Goal: Answer question/provide support

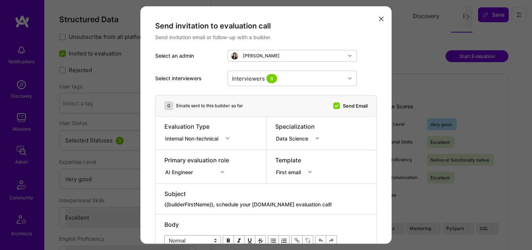
select select "5"
select select "7"
select select "CA"
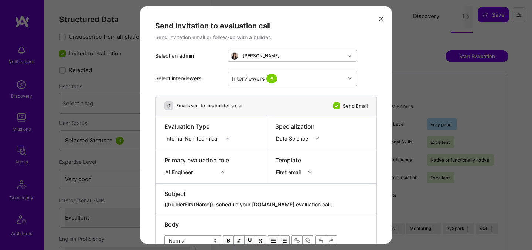
select select "Future Date"
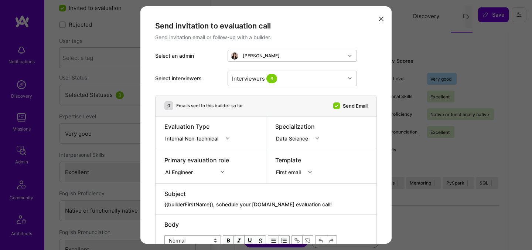
click at [379, 17] on icon "modal" at bounding box center [381, 19] width 4 height 4
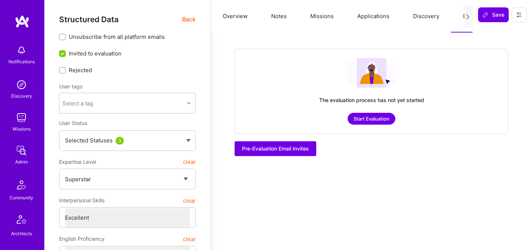
select select "7"
select select "PL"
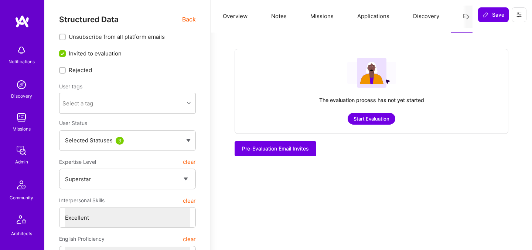
select select "Right Now"
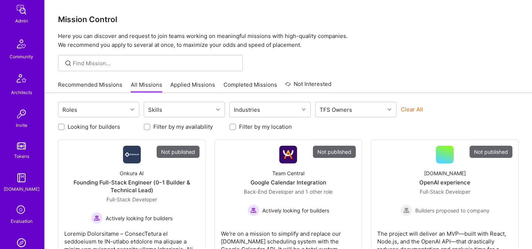
scroll to position [148, 0]
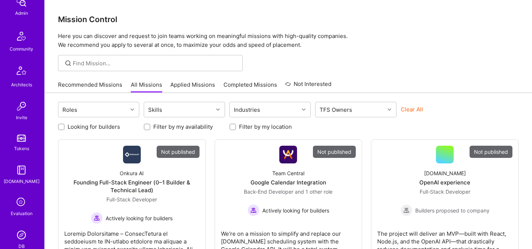
click at [18, 202] on icon at bounding box center [21, 203] width 14 height 14
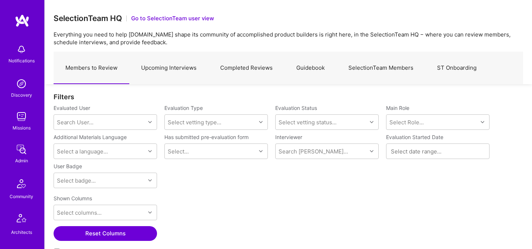
scroll to position [3, 0]
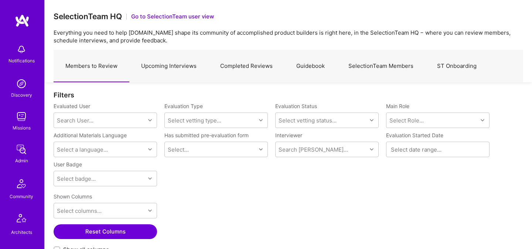
click at [158, 74] on link "Upcoming Interviews" at bounding box center [168, 66] width 79 height 32
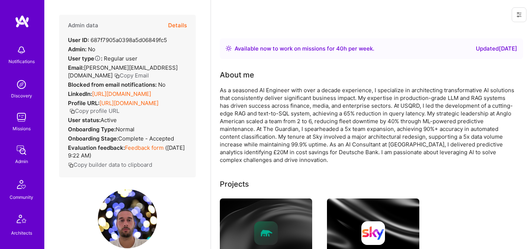
click at [175, 26] on button "Details" at bounding box center [177, 25] width 19 height 21
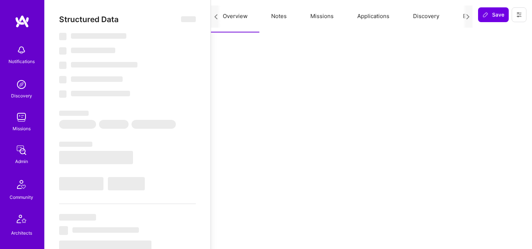
scroll to position [0, 28]
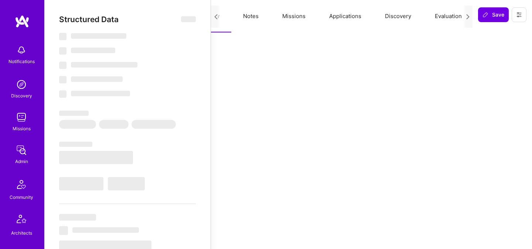
click at [452, 17] on button "Evaluation" at bounding box center [448, 16] width 51 height 32
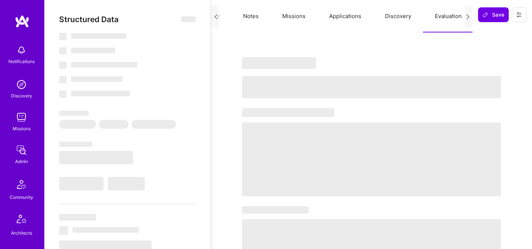
select select "Right Now"
select select "5"
select select "4"
select select "6"
select select "7"
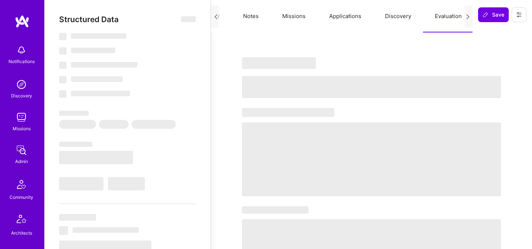
select select "GB"
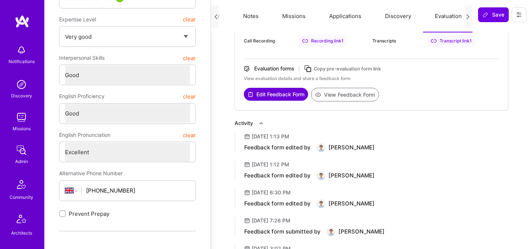
scroll to position [154, 0]
click at [334, 95] on button "View Feedback Form" at bounding box center [345, 95] width 68 height 14
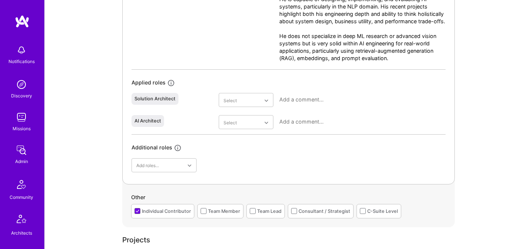
scroll to position [430, 0]
